Goal: Check status: Check status

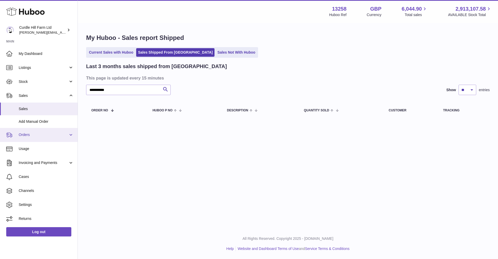
click at [44, 133] on span "Orders" at bounding box center [44, 135] width 50 height 5
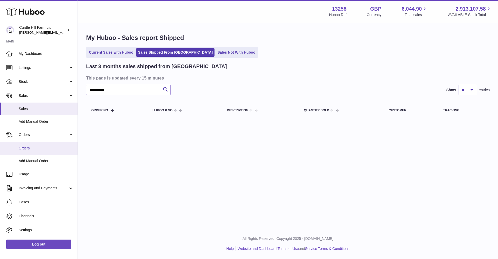
click at [41, 146] on span "Orders" at bounding box center [46, 148] width 55 height 5
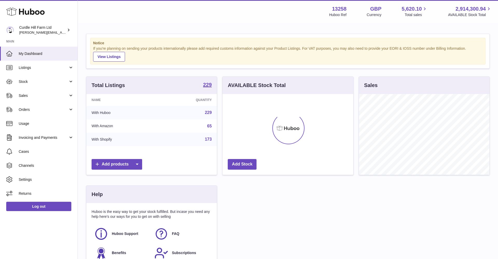
scroll to position [81, 131]
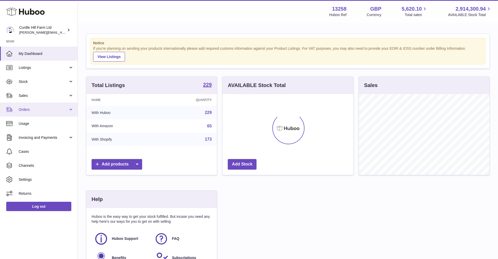
click at [33, 113] on link "Orders" at bounding box center [39, 110] width 78 height 14
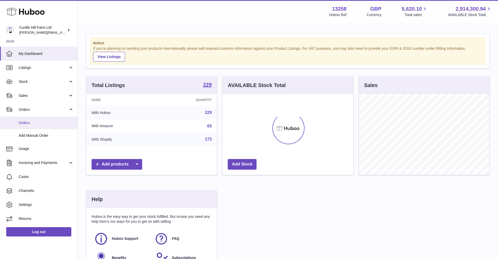
click at [27, 121] on span "Orders" at bounding box center [46, 123] width 55 height 5
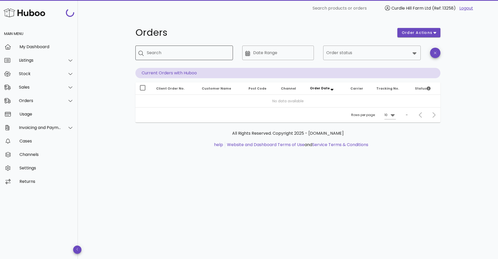
click at [164, 51] on input "Search" at bounding box center [188, 53] width 82 height 8
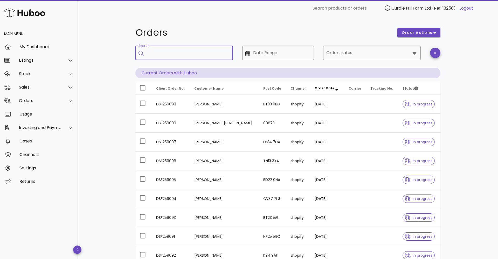
paste input "*********"
type input "*********"
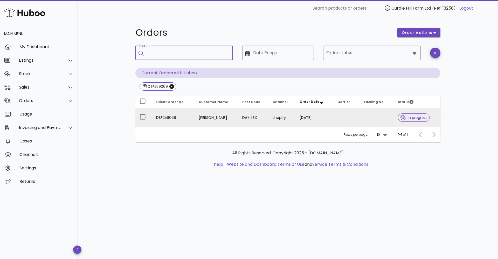
click at [302, 117] on td "18/08/2025" at bounding box center [314, 117] width 38 height 19
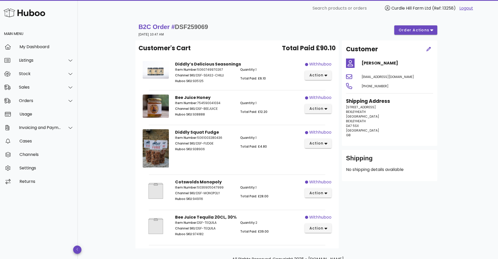
scroll to position [1, 0]
click at [44, 102] on div "Orders" at bounding box center [40, 100] width 42 height 5
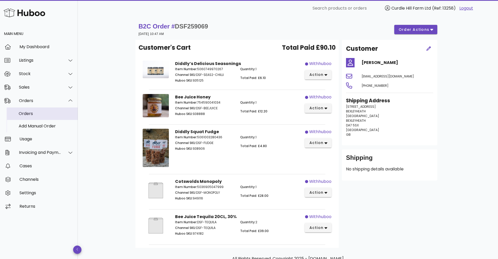
click at [38, 113] on div "Orders" at bounding box center [46, 113] width 55 height 5
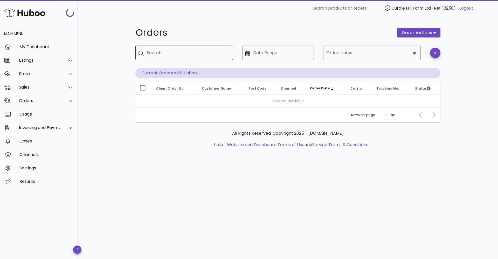
click at [169, 55] on input "Search" at bounding box center [188, 53] width 82 height 8
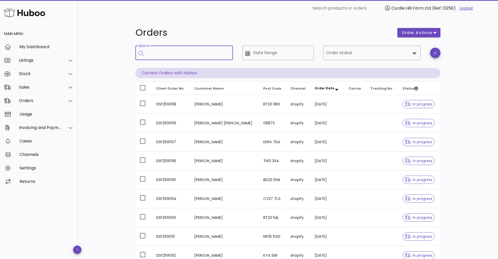
paste input "*********"
type input "*********"
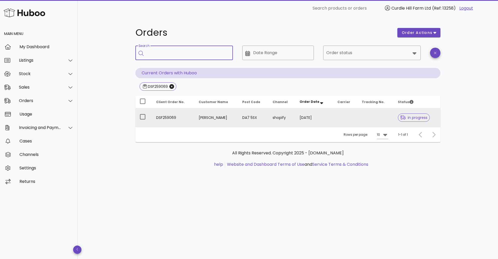
click at [231, 115] on td "Sophie Gordon" at bounding box center [217, 117] width 44 height 19
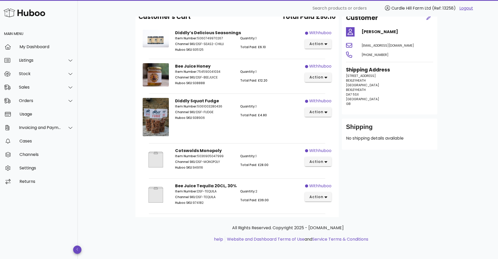
scroll to position [31, 0]
click at [341, 194] on div "Customer Sophie Gordon sophiegp2@gmail.com +447713850326 Shipping Address 22 FI…" at bounding box center [390, 113] width 102 height 208
click at [328, 195] on button "action" at bounding box center [318, 197] width 27 height 9
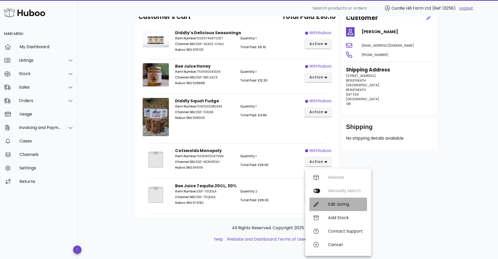
click at [336, 203] on div "Edit Listing" at bounding box center [345, 204] width 35 height 5
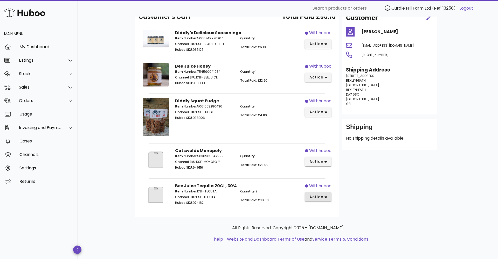
click at [318, 199] on span "action" at bounding box center [316, 197] width 15 height 5
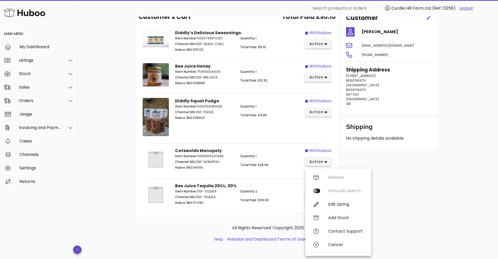
click at [409, 174] on div "Customer Sophie Gordon sophiegp2@gmail.com +447713850326 Shipping Address 22 FI…" at bounding box center [390, 113] width 102 height 208
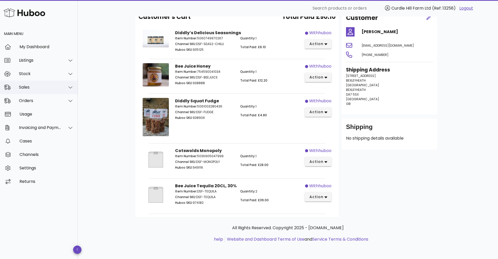
click at [41, 87] on div "Sales" at bounding box center [40, 87] width 42 height 5
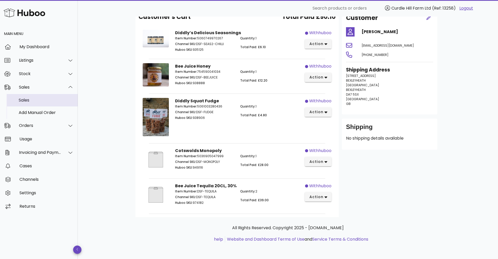
click at [43, 98] on div "Sales" at bounding box center [46, 100] width 55 height 5
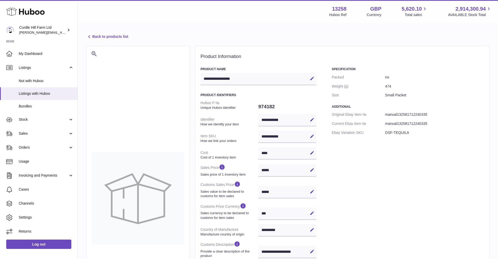
select select "***"
select select "****"
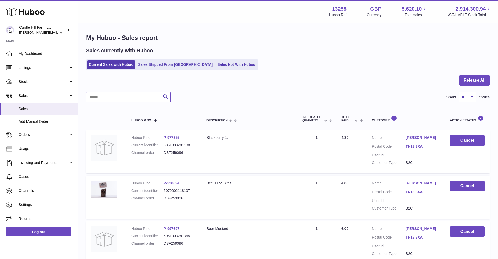
click at [126, 97] on input "text" at bounding box center [128, 97] width 85 height 10
paste input "*********"
type input "*********"
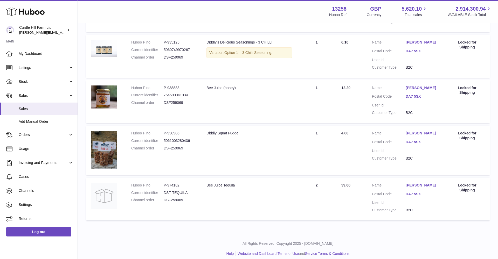
scroll to position [141, 0]
click at [315, 181] on td "Quantity Sold 2" at bounding box center [316, 199] width 39 height 43
click at [345, 183] on span "39.00" at bounding box center [345, 185] width 9 height 4
click at [351, 182] on td "Total Paid 39.00" at bounding box center [351, 199] width 31 height 43
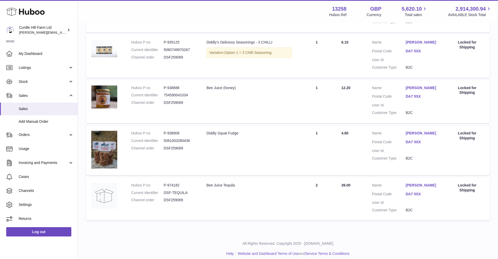
drag, startPoint x: 338, startPoint y: 182, endPoint x: 305, endPoint y: 181, distance: 32.9
click at [337, 182] on td "Total Paid 39.00" at bounding box center [351, 199] width 31 height 43
drag, startPoint x: 304, startPoint y: 181, endPoint x: 288, endPoint y: 182, distance: 15.8
click at [303, 181] on td "Quantity Sold 2" at bounding box center [316, 199] width 39 height 43
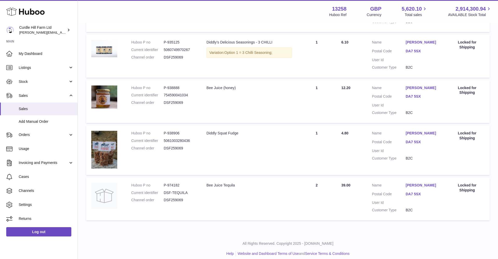
drag, startPoint x: 244, startPoint y: 180, endPoint x: 157, endPoint y: 175, distance: 86.8
click at [243, 183] on div "Bee Juice Tequila" at bounding box center [250, 185] width 86 height 5
drag, startPoint x: 157, startPoint y: 175, endPoint x: 155, endPoint y: 176, distance: 2.8
click at [157, 178] on td "Huboo P no P-974182 Current identifier DSF-TEQUILA Channel order DSF259069" at bounding box center [163, 199] width 75 height 43
click at [133, 186] on dl "Huboo P no P-974182 Current identifier DSF-TEQUILA Channel order DSF259069" at bounding box center [163, 194] width 65 height 23
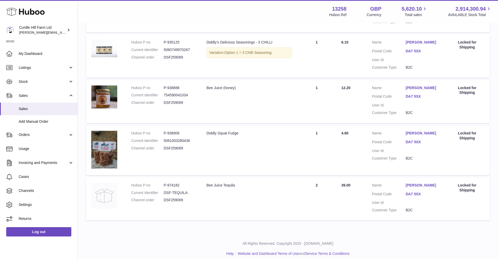
scroll to position [141, 0]
click at [99, 188] on img at bounding box center [104, 196] width 26 height 26
click at [340, 182] on td "Total Paid 39.00" at bounding box center [351, 199] width 31 height 43
click at [474, 183] on div "Locked for Shipping" at bounding box center [467, 188] width 35 height 10
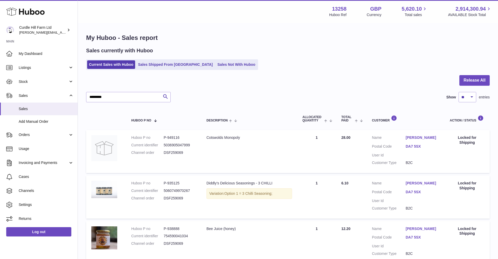
scroll to position [0, 0]
